Goal: Task Accomplishment & Management: Use online tool/utility

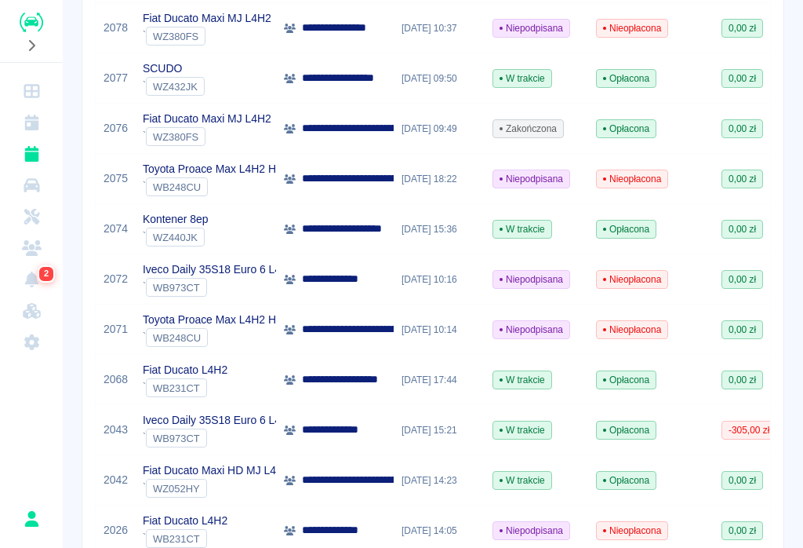
scroll to position [325, 0]
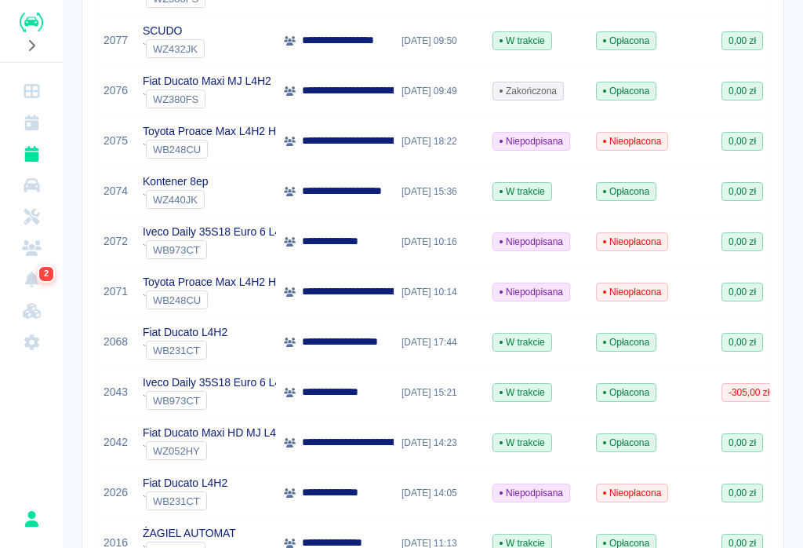
click at [387, 335] on p "**********" at bounding box center [350, 341] width 97 height 16
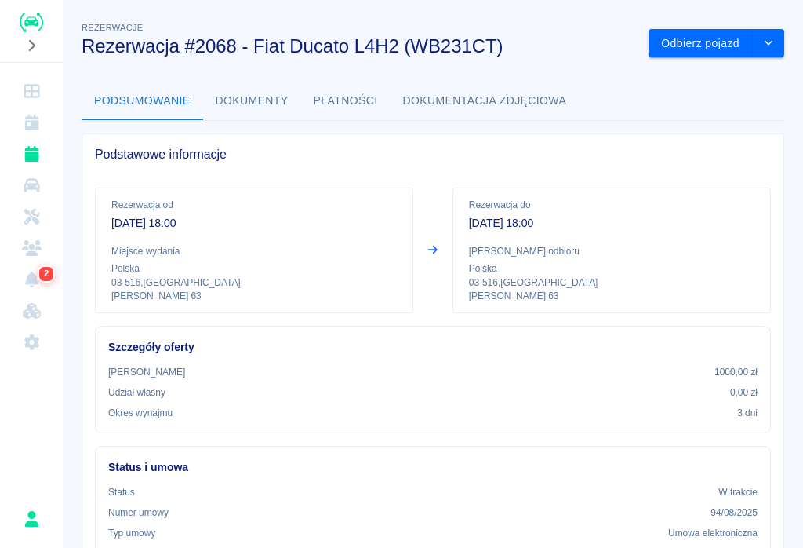
click at [698, 49] on button "Odbierz pojazd" at bounding box center [701, 43] width 104 height 29
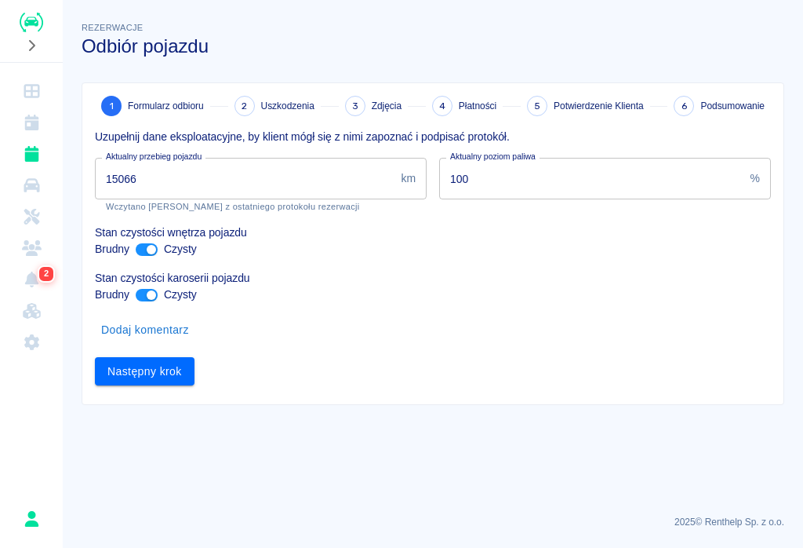
click at [175, 180] on input "15066" at bounding box center [245, 179] width 300 height 42
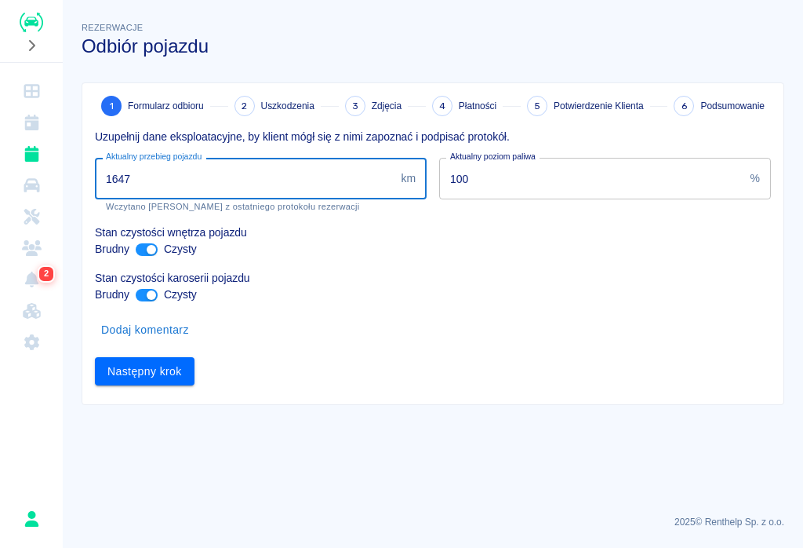
type input "16474"
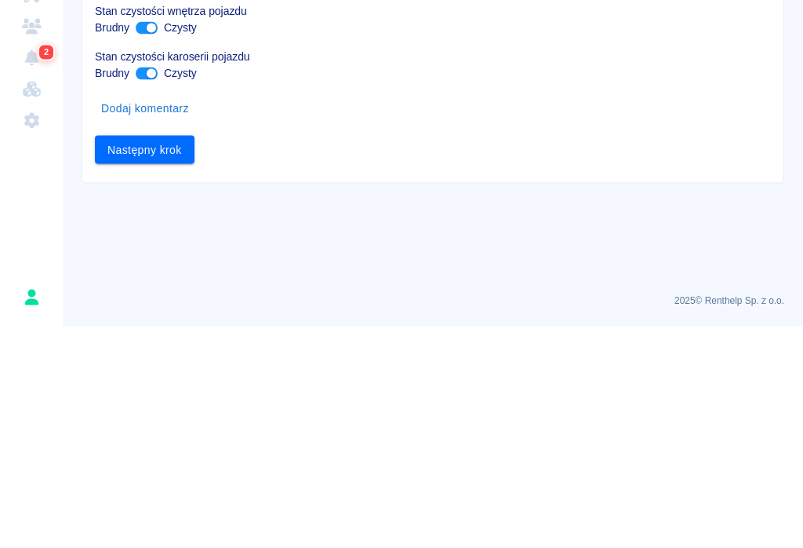
click at [139, 357] on button "Następny krok" at bounding box center [145, 371] width 100 height 29
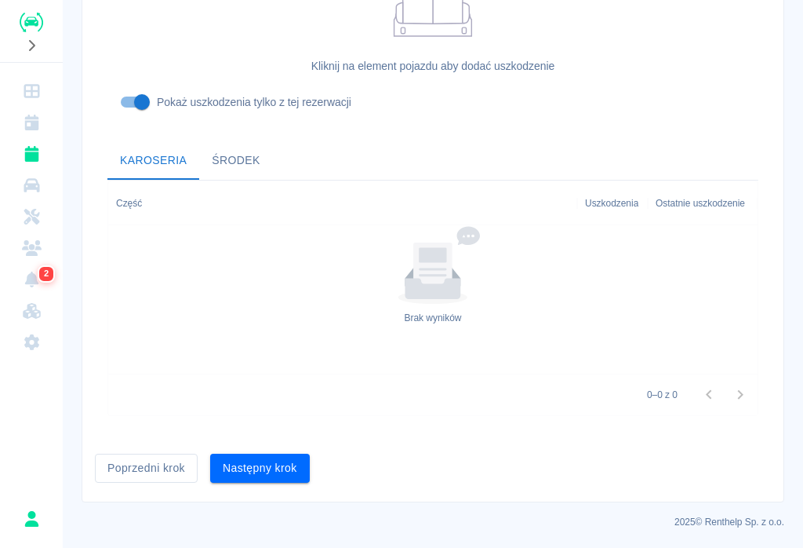
scroll to position [473, 0]
click at [257, 477] on button "Następny krok" at bounding box center [260, 468] width 100 height 29
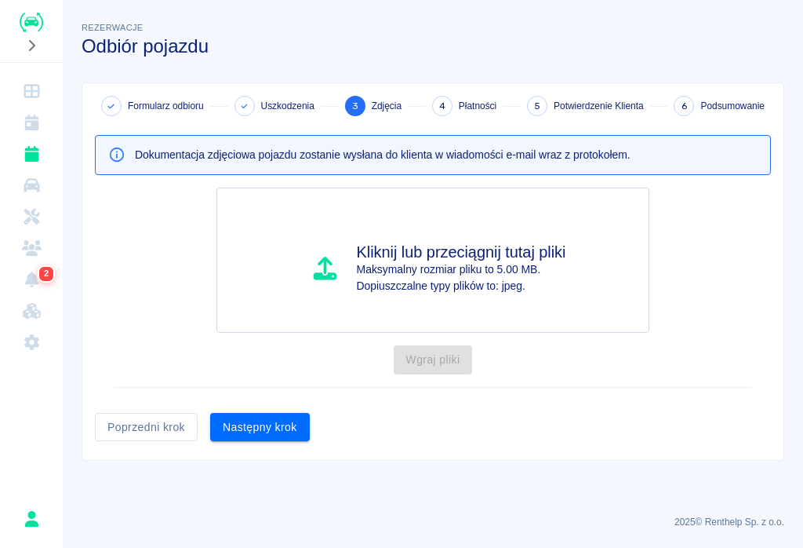
scroll to position [0, 0]
click at [255, 422] on button "Następny krok" at bounding box center [260, 427] width 100 height 29
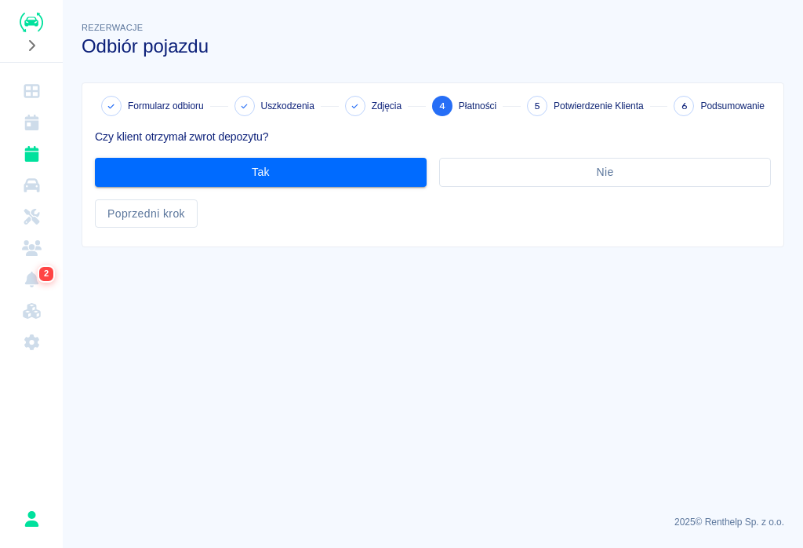
click at [295, 168] on button "Tak" at bounding box center [261, 172] width 332 height 29
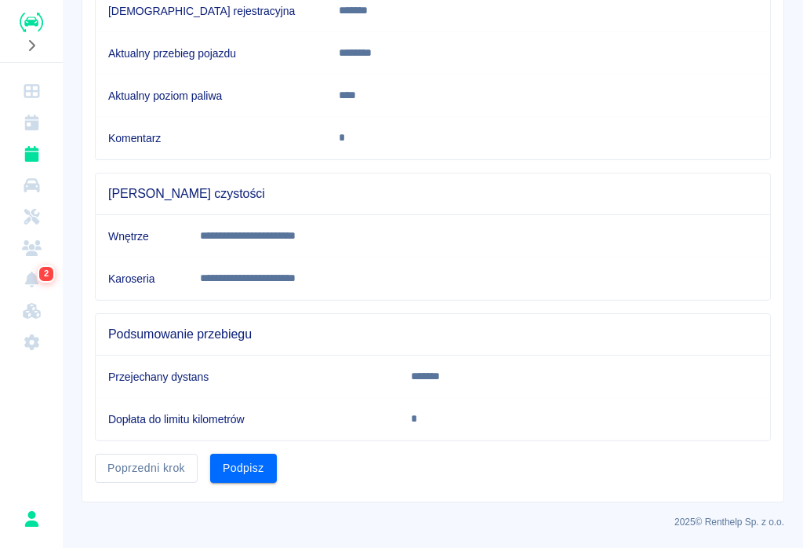
scroll to position [294, 0]
click at [256, 470] on button "Podpisz" at bounding box center [243, 468] width 67 height 29
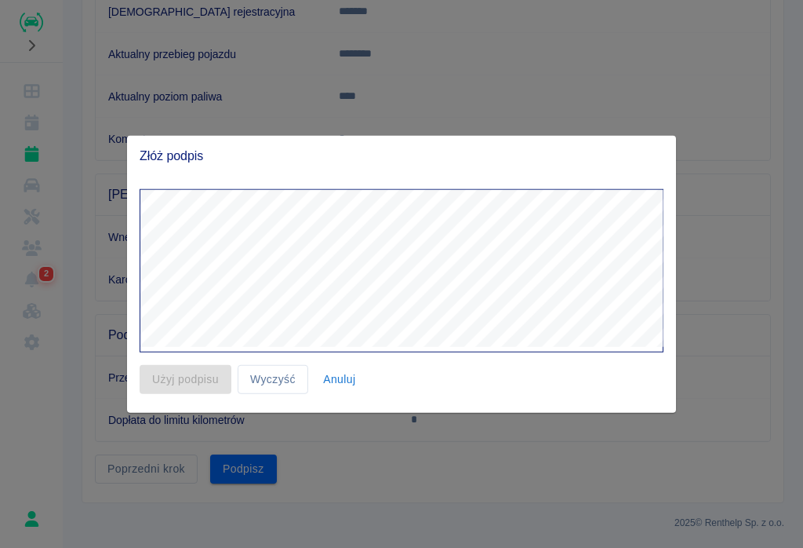
click at [803, 541] on div at bounding box center [401, 274] width 803 height 548
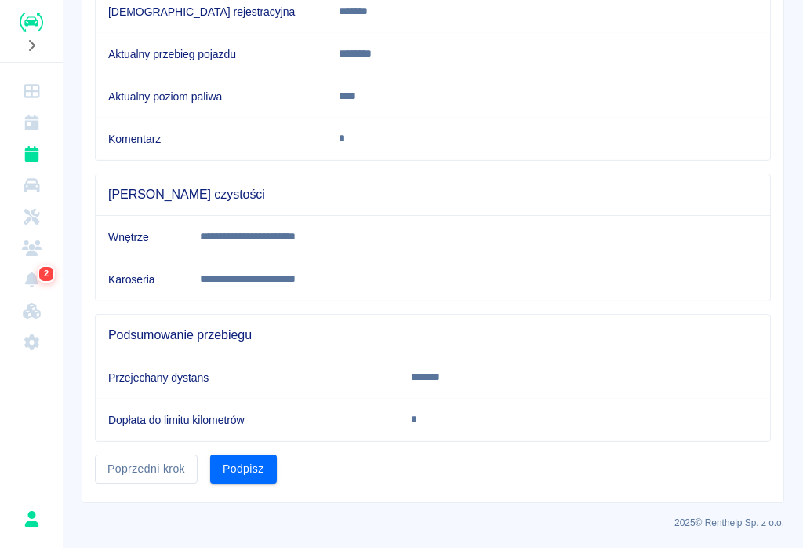
click at [253, 472] on button "Podpisz" at bounding box center [243, 468] width 67 height 29
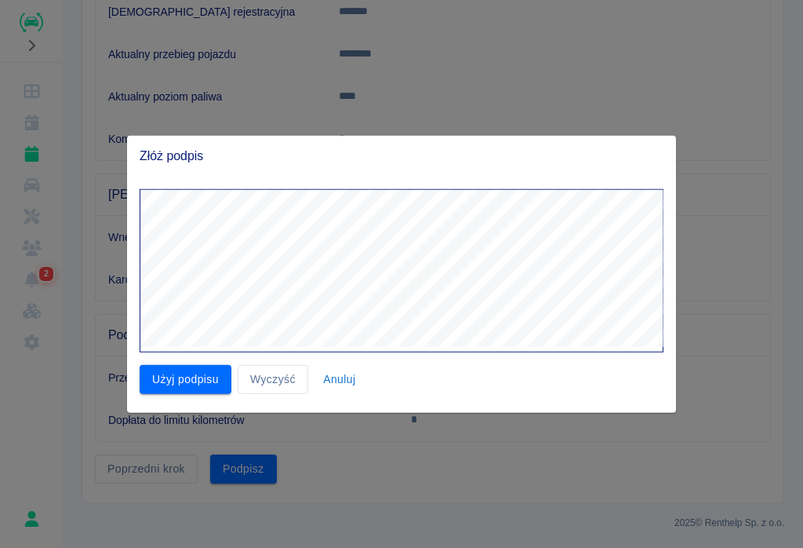
click at [173, 373] on button "Użyj podpisu" at bounding box center [186, 379] width 92 height 29
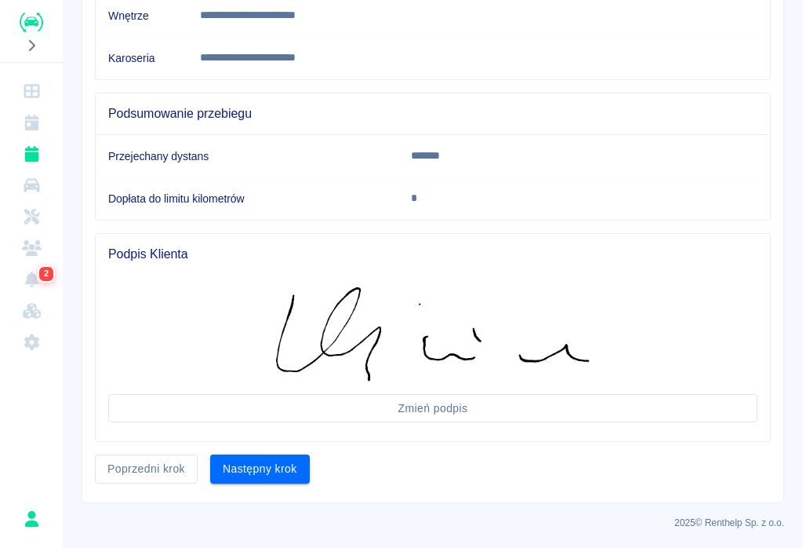
click at [250, 476] on button "Następny krok" at bounding box center [260, 468] width 100 height 29
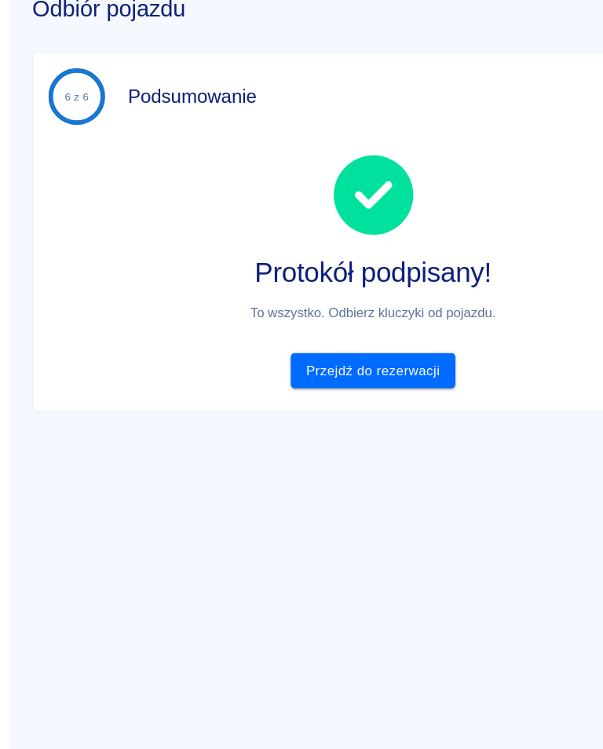
scroll to position [0, 0]
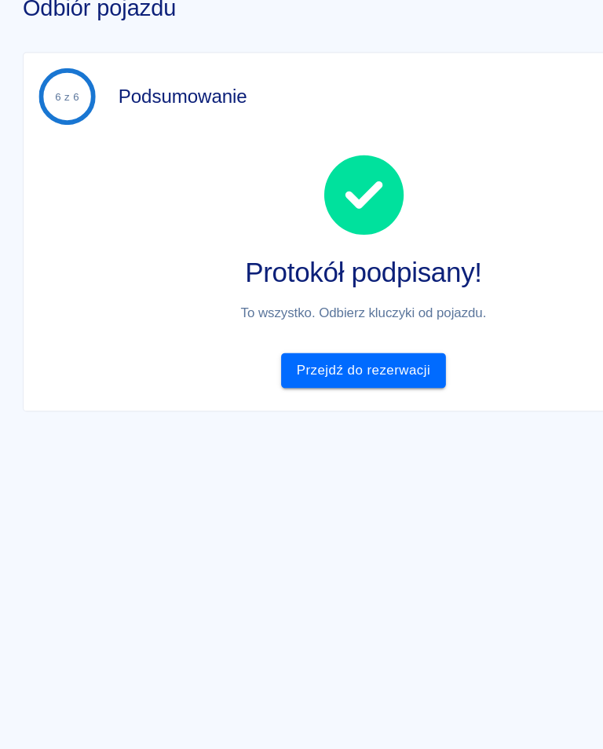
click at [291, 376] on link "Przejdź do rezerwacji" at bounding box center [301, 390] width 136 height 29
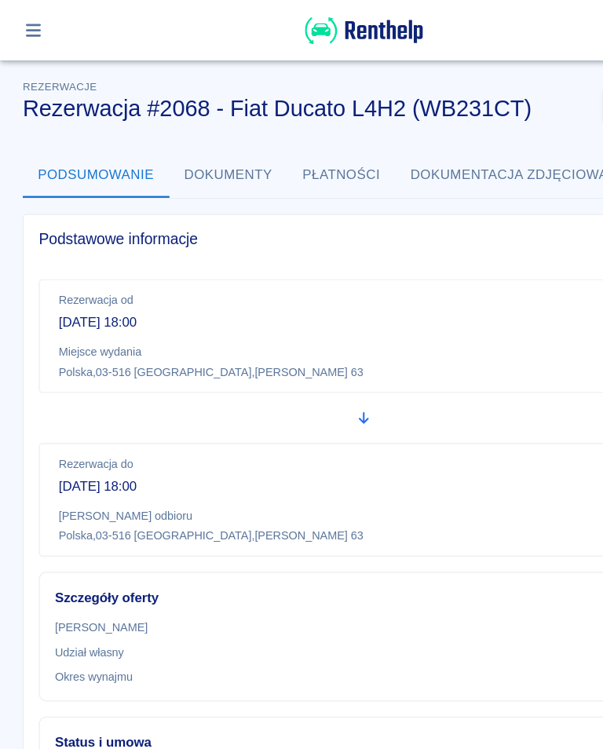
click at [22, 19] on icon "button" at bounding box center [28, 25] width 18 height 14
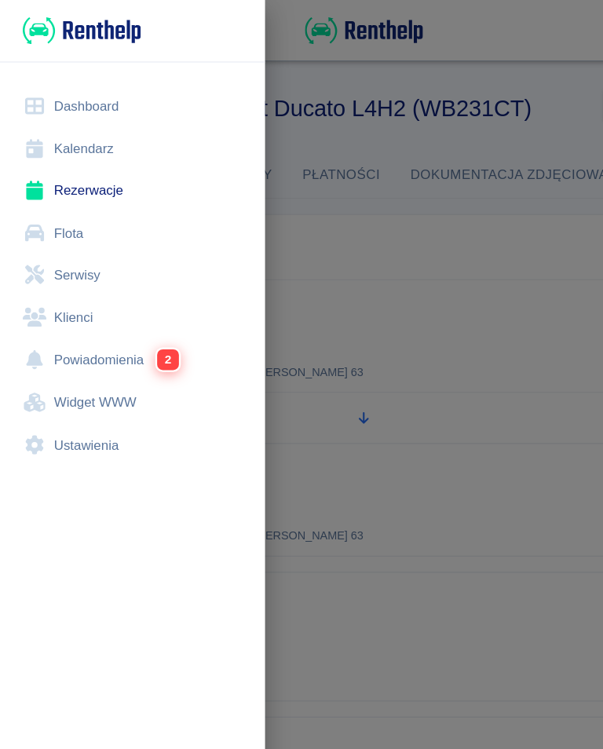
click at [72, 119] on link "Kalendarz" at bounding box center [110, 123] width 195 height 35
